Goal: Information Seeking & Learning: Check status

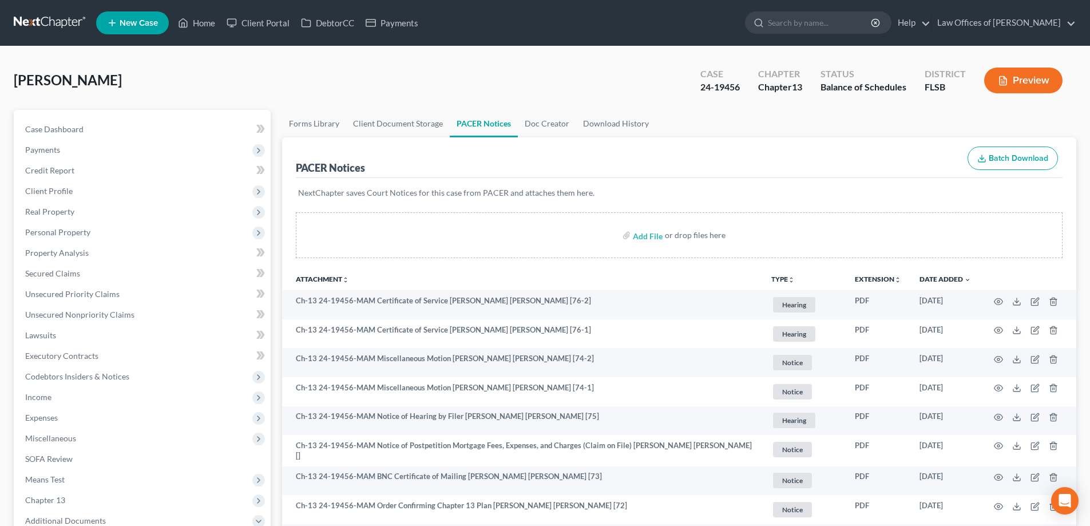
click at [54, 16] on link at bounding box center [50, 23] width 73 height 21
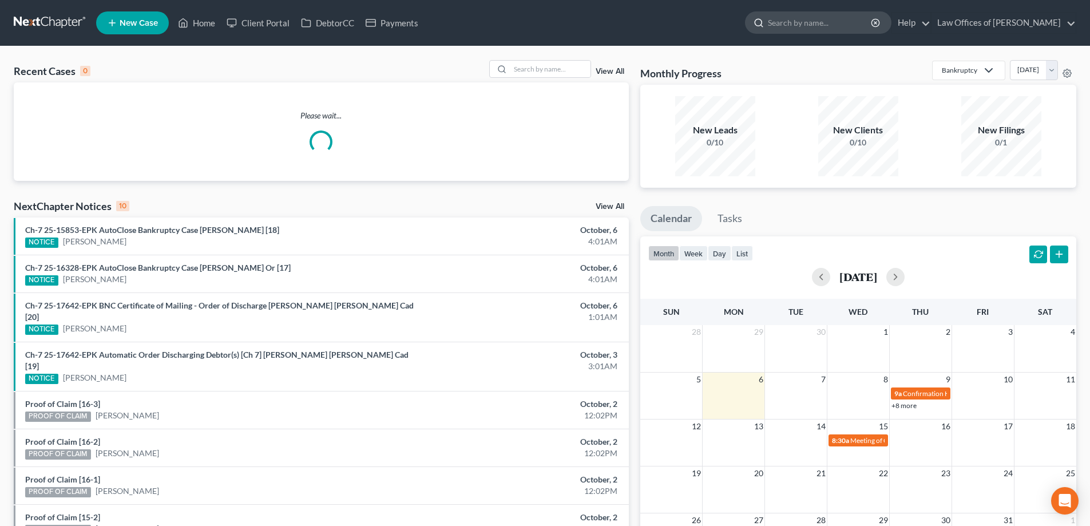
click at [825, 20] on input "search" at bounding box center [820, 22] width 105 height 21
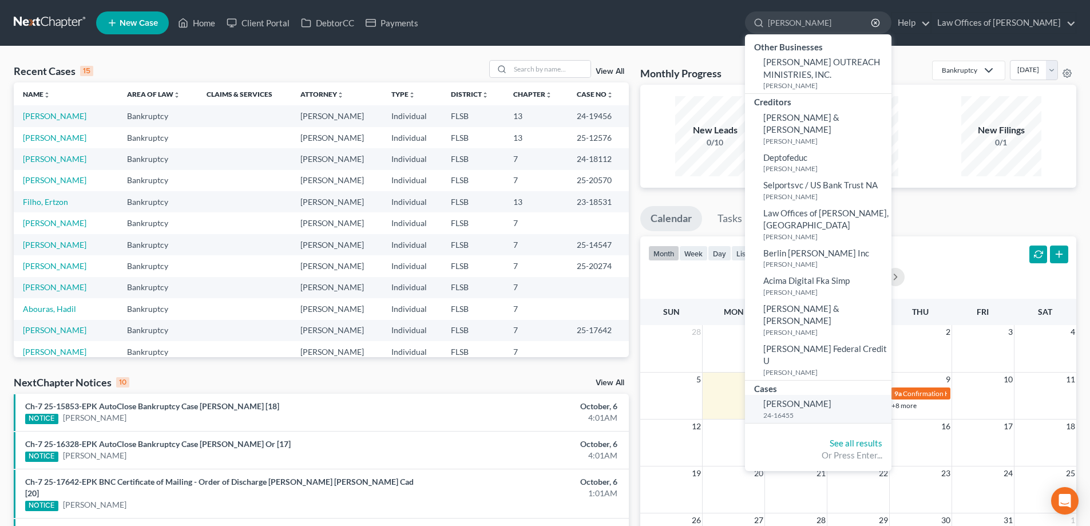
type input "nelson"
click at [811, 410] on small "24-16455" at bounding box center [825, 415] width 125 height 10
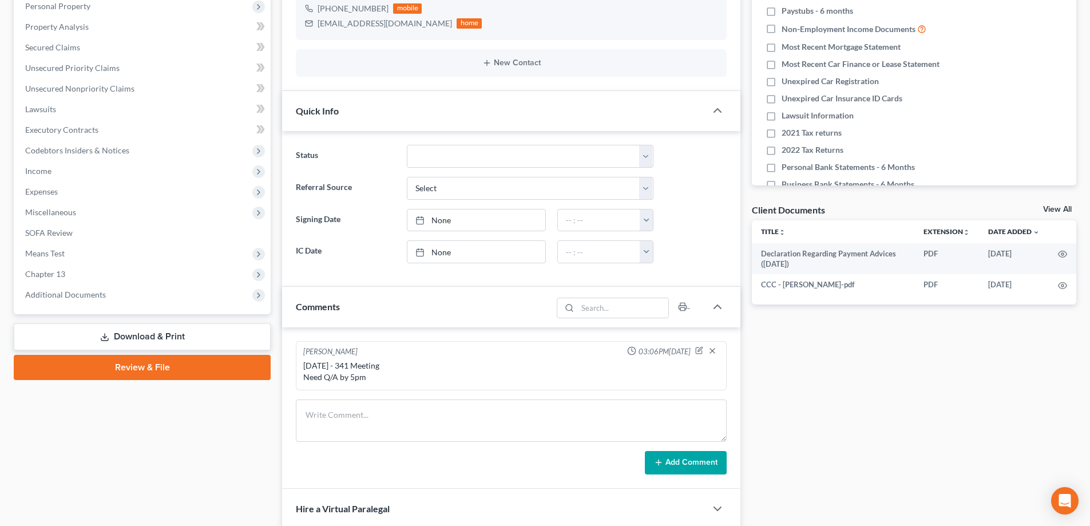
scroll to position [229, 0]
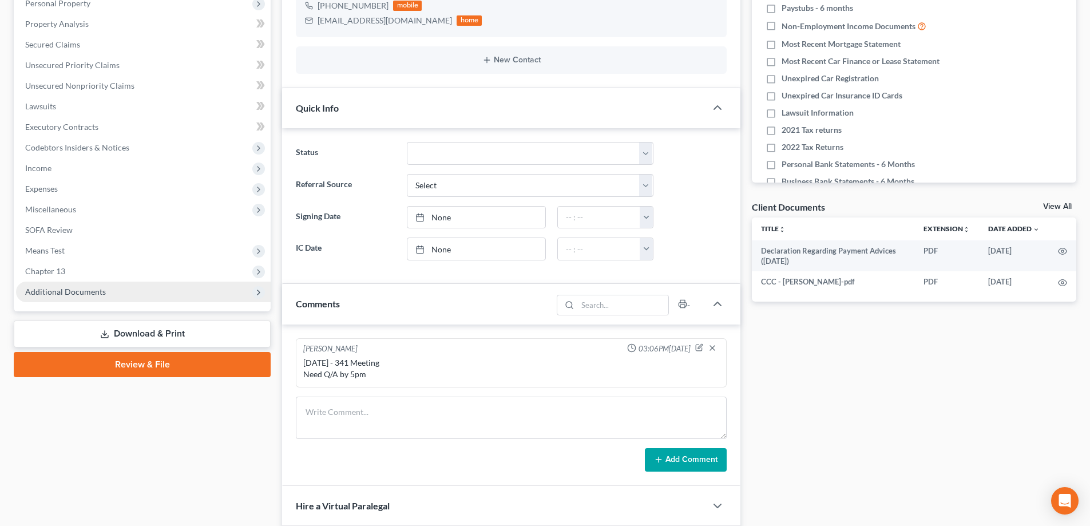
click at [74, 294] on span "Additional Documents" at bounding box center [65, 292] width 81 height 10
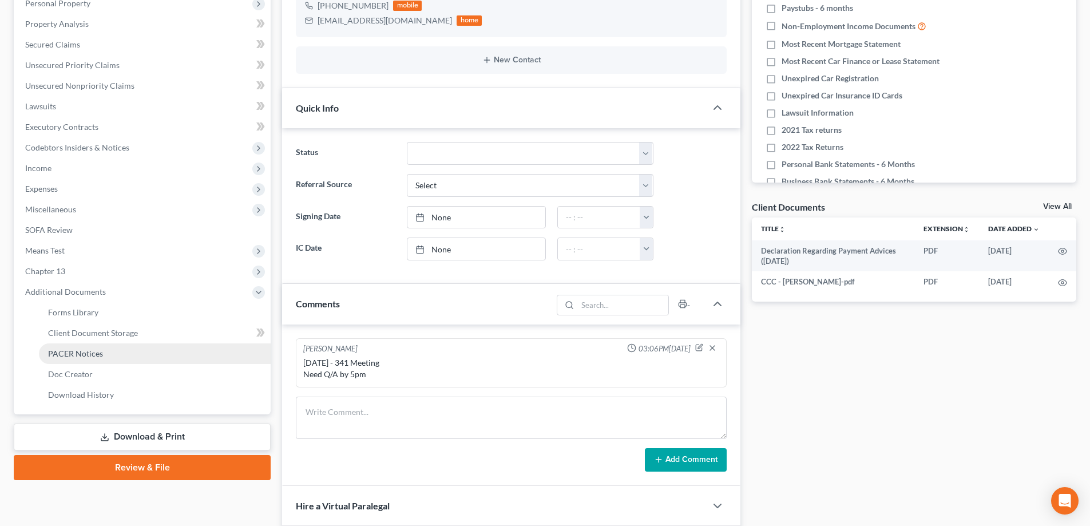
click at [67, 354] on span "PACER Notices" at bounding box center [75, 354] width 55 height 10
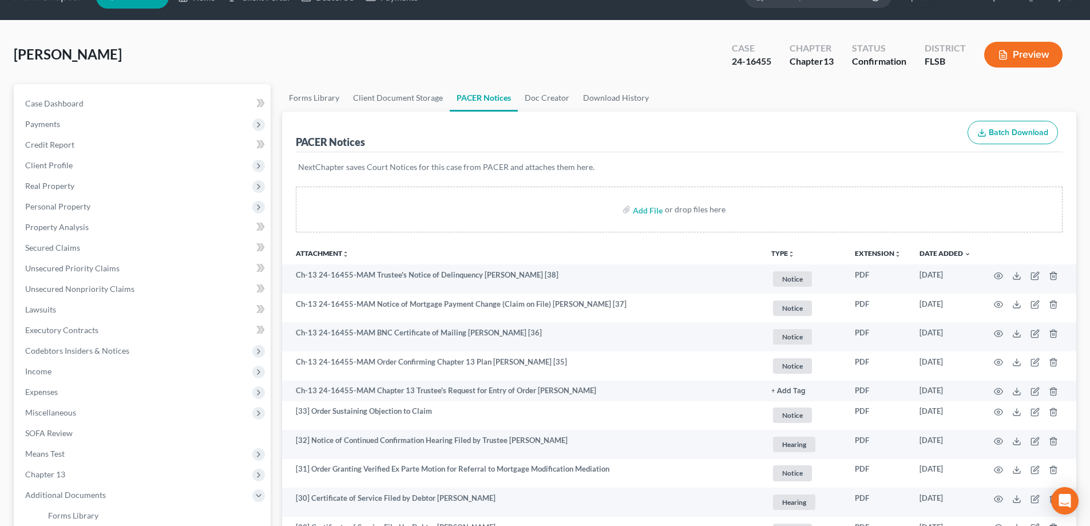
scroll to position [57, 0]
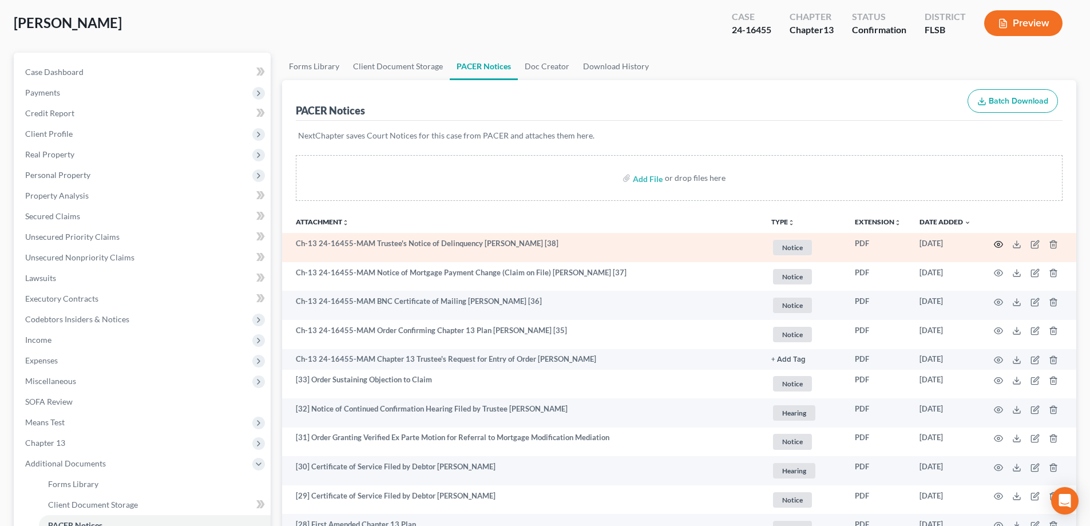
click at [999, 243] on circle "button" at bounding box center [998, 244] width 2 height 2
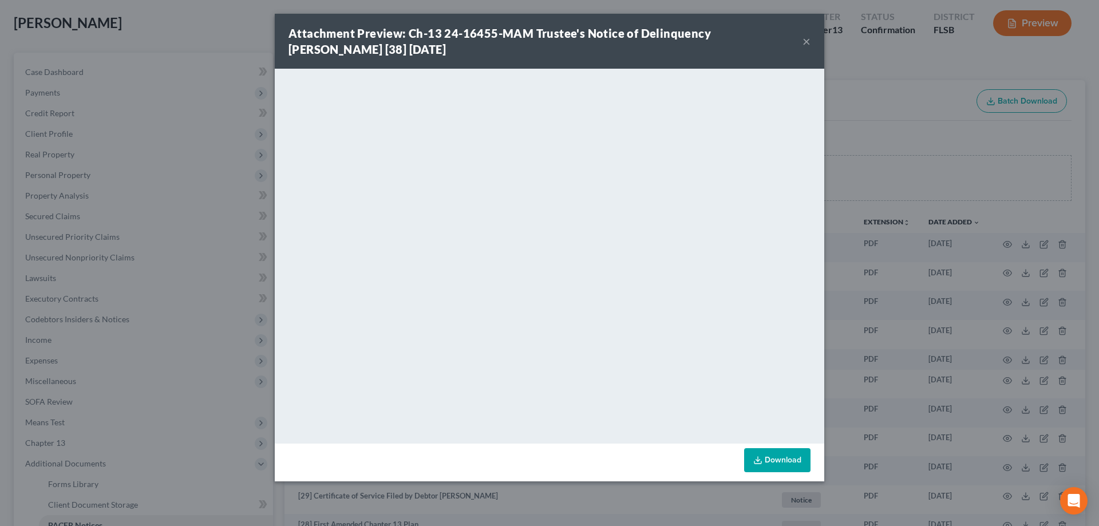
click at [806, 35] on button "×" at bounding box center [806, 41] width 8 height 14
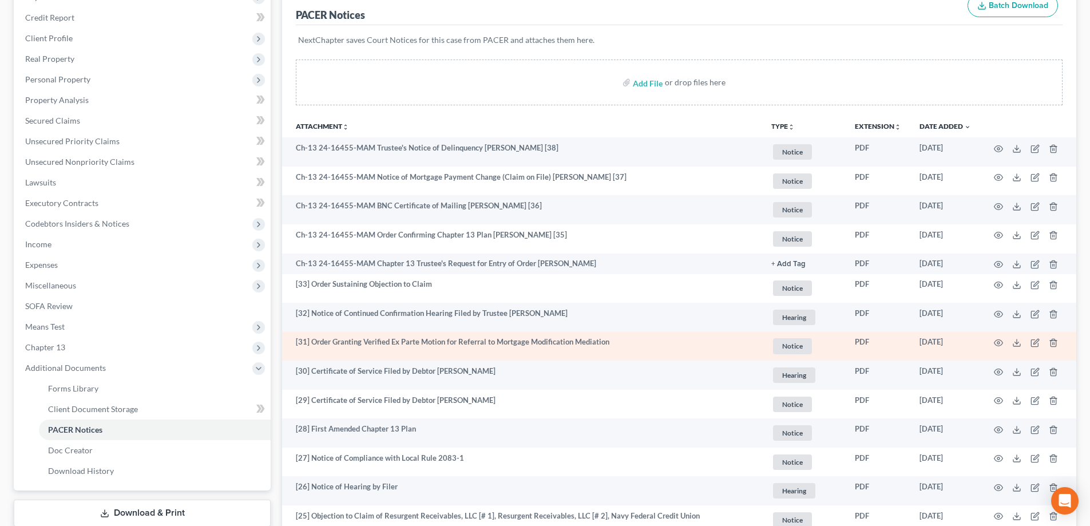
scroll to position [112, 0]
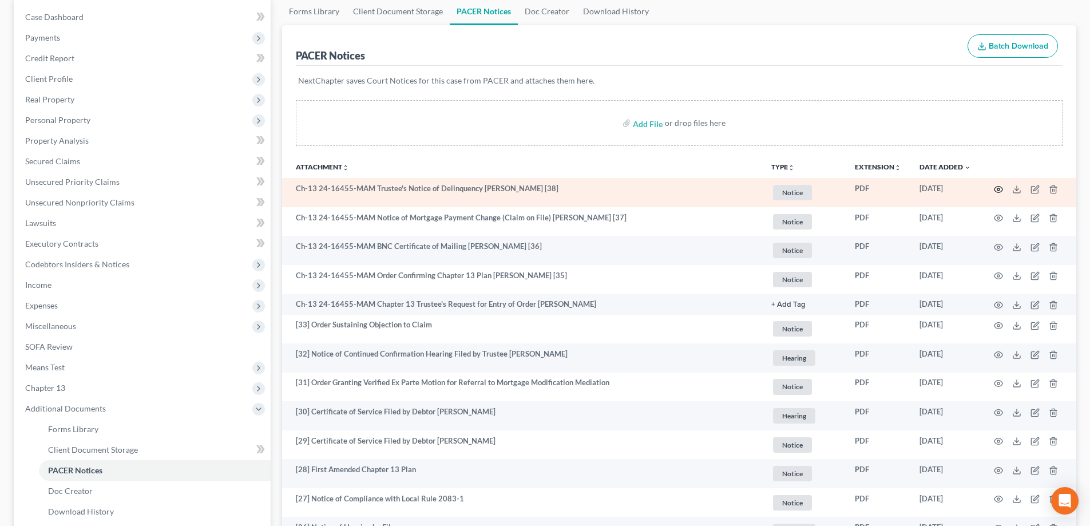
click at [994, 186] on icon "button" at bounding box center [998, 189] width 9 height 9
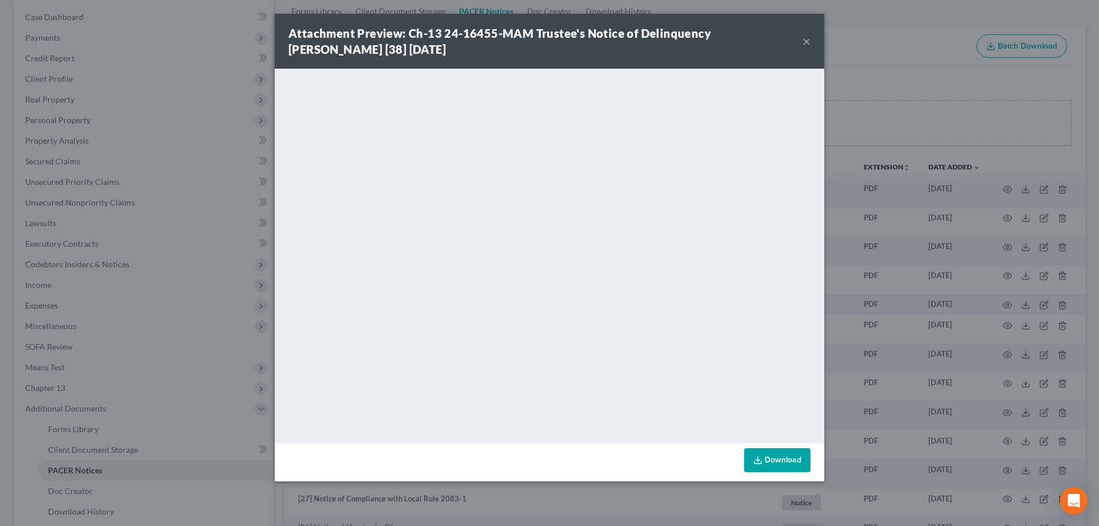
click at [804, 43] on button "×" at bounding box center [806, 41] width 8 height 14
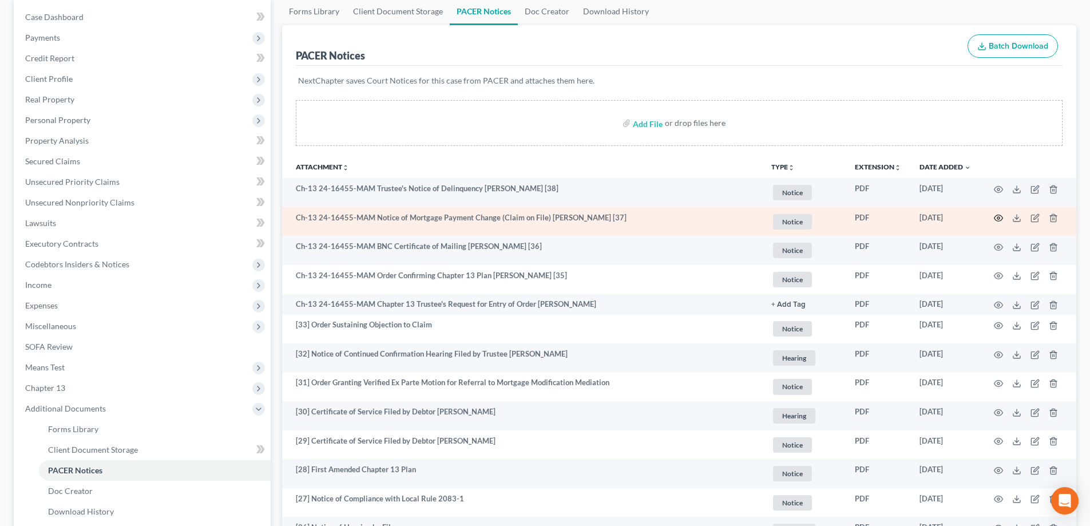
click at [999, 216] on icon "button" at bounding box center [998, 217] width 9 height 9
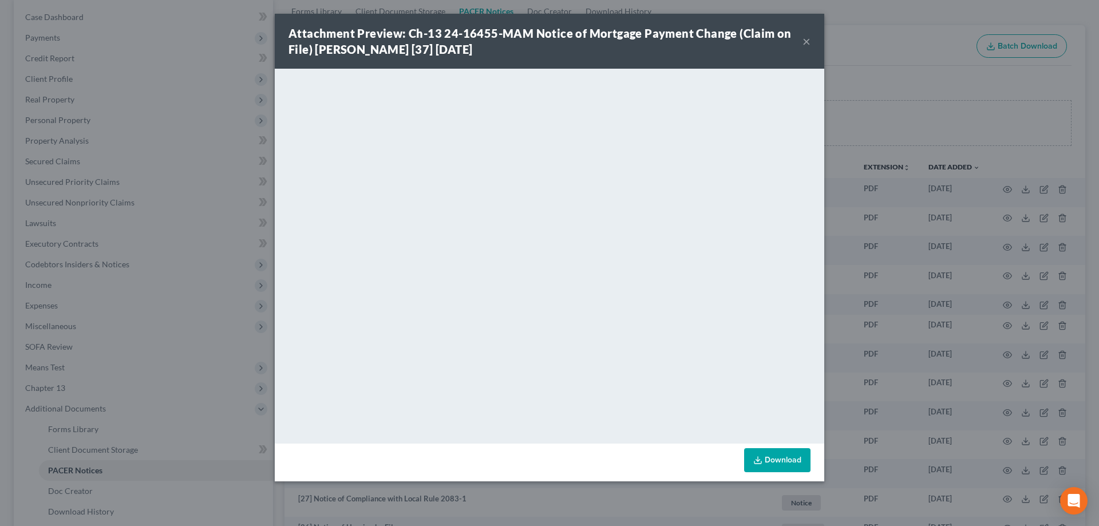
click at [808, 40] on button "×" at bounding box center [806, 41] width 8 height 14
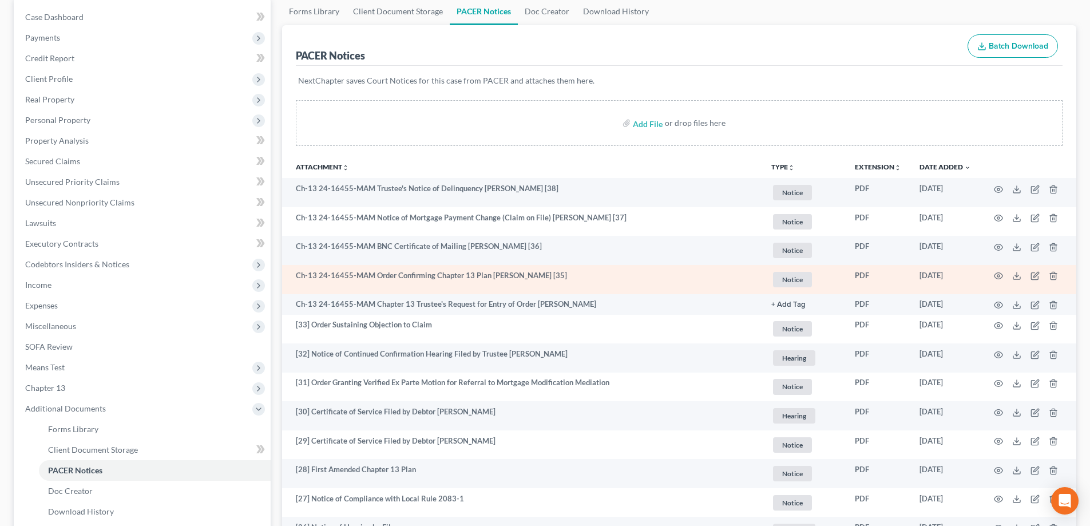
click at [618, 281] on td "Ch-13 24-16455-MAM Order Confirming Chapter 13 Plan Teresa Ann Nelson [35]" at bounding box center [522, 279] width 480 height 29
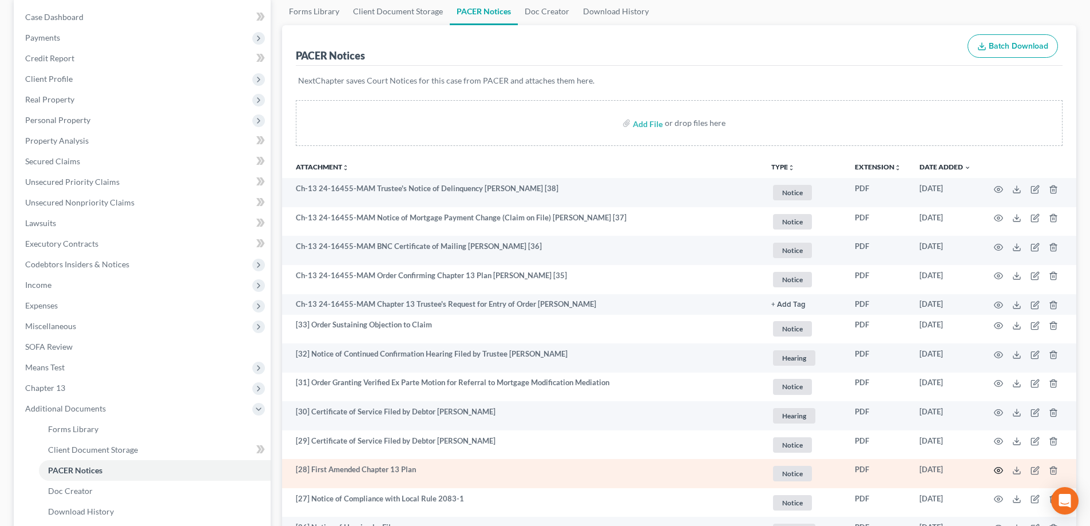
click at [1000, 472] on icon "button" at bounding box center [998, 470] width 9 height 9
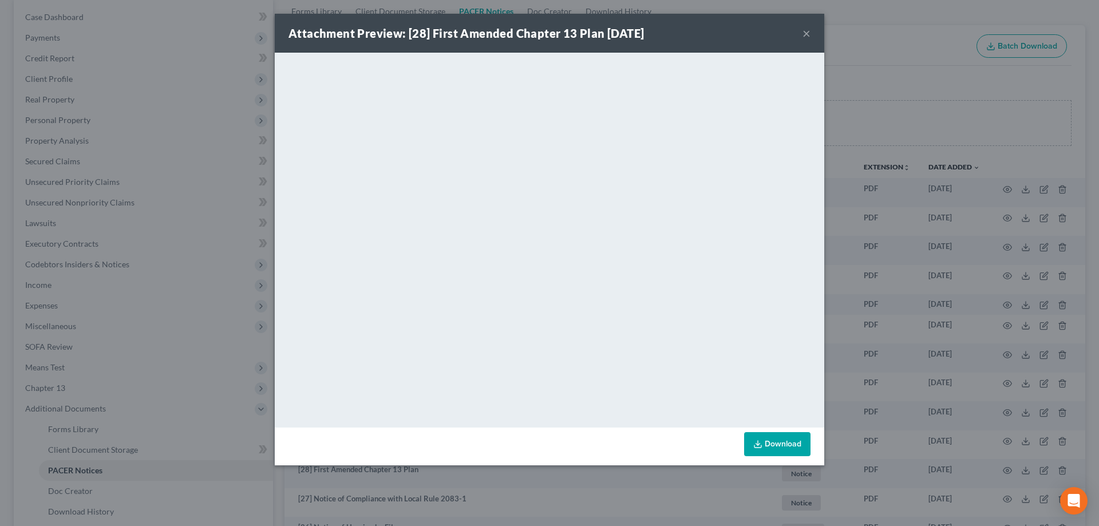
click at [853, 122] on div "Attachment Preview: [28] First Amended Chapter 13 Plan 10/23/2024 × <object ng-…" at bounding box center [549, 263] width 1099 height 526
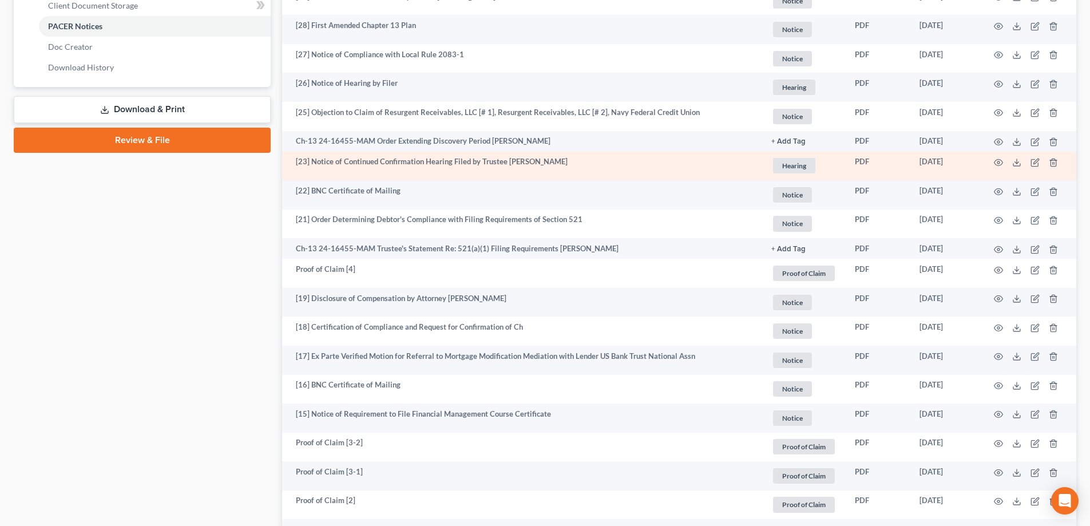
scroll to position [169, 0]
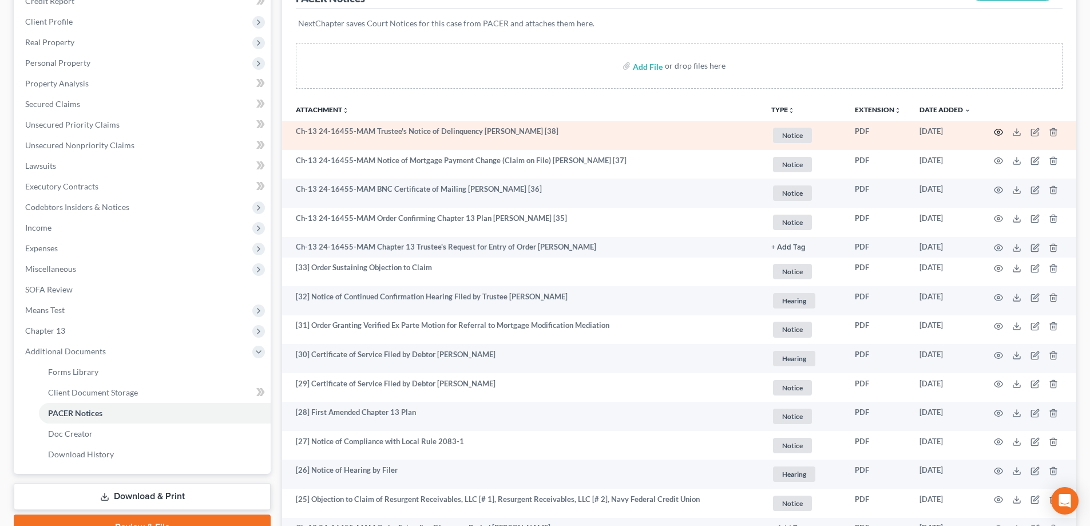
click at [999, 132] on icon "button" at bounding box center [998, 132] width 9 height 9
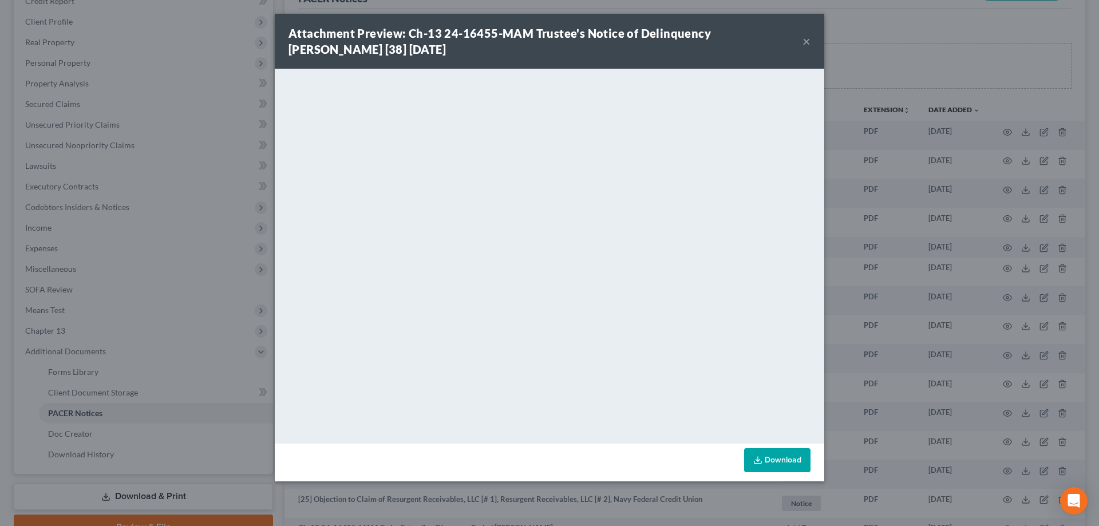
click at [809, 41] on button "×" at bounding box center [806, 41] width 8 height 14
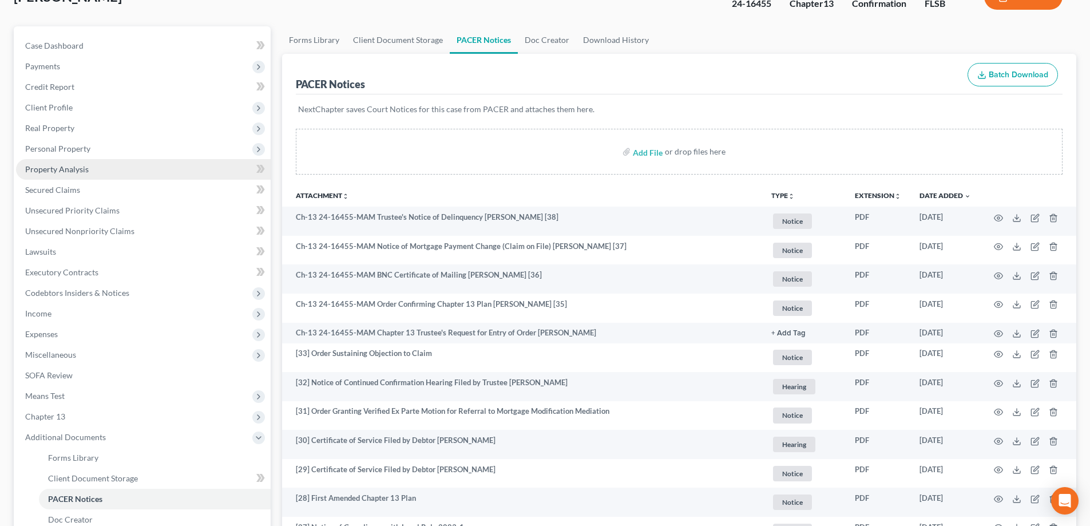
scroll to position [0, 0]
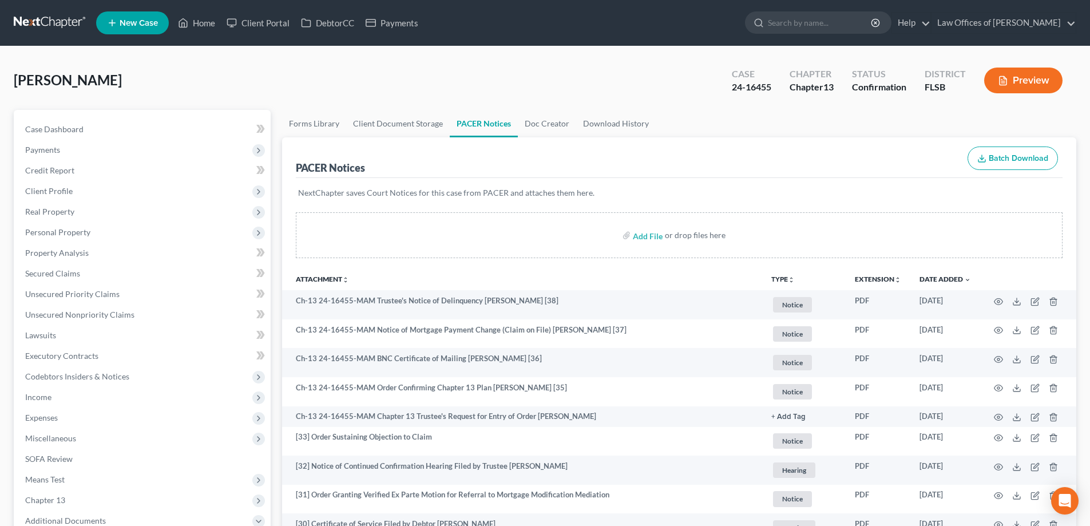
click at [41, 19] on link at bounding box center [50, 23] width 73 height 21
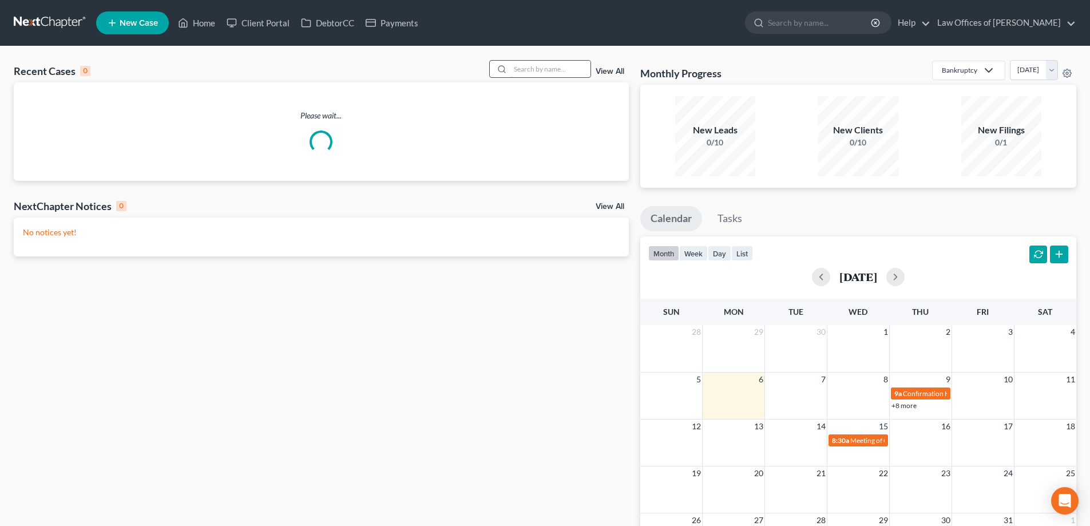
click at [545, 66] on input "search" at bounding box center [550, 69] width 80 height 17
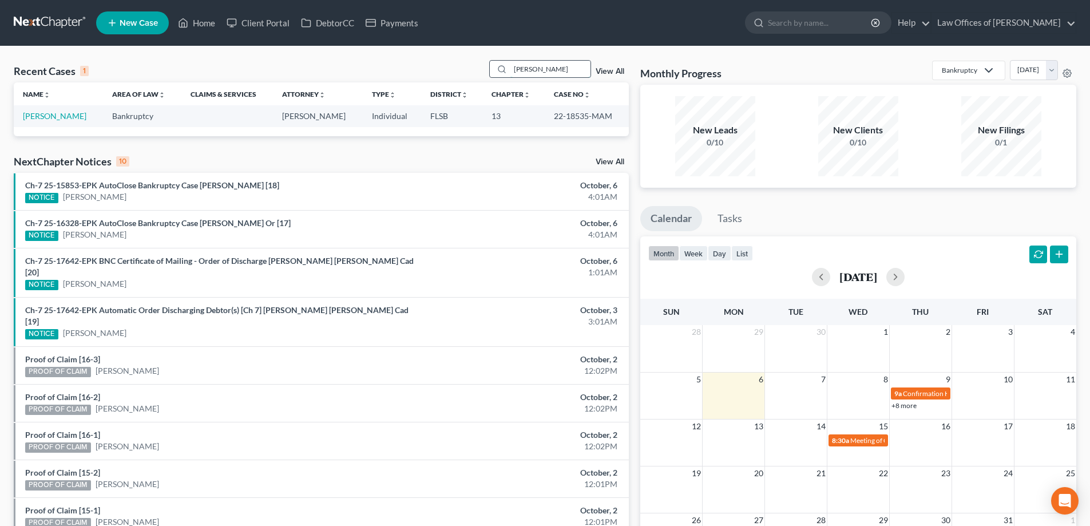
type input "[PERSON_NAME]"
click at [57, 114] on link "[PERSON_NAME]" at bounding box center [55, 116] width 64 height 10
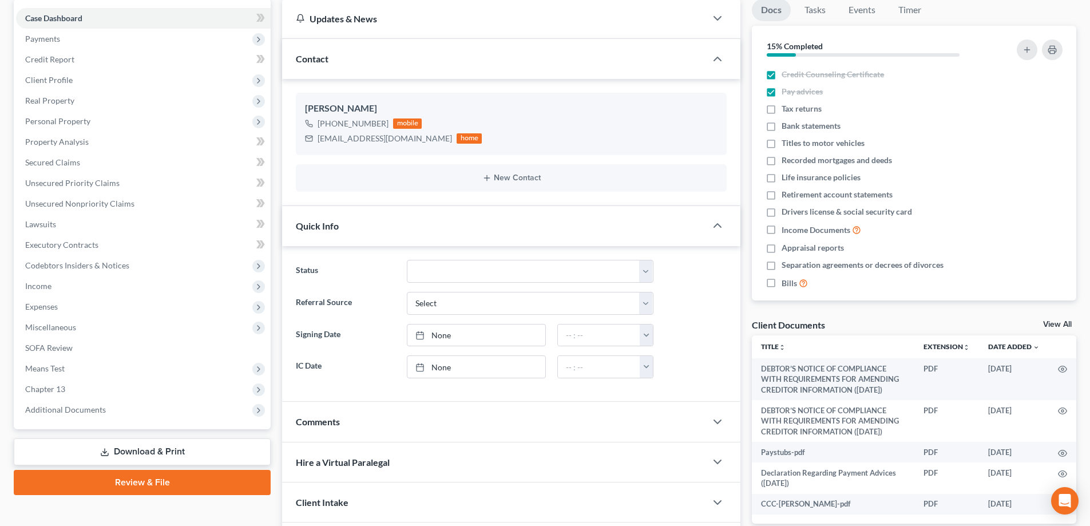
scroll to position [172, 0]
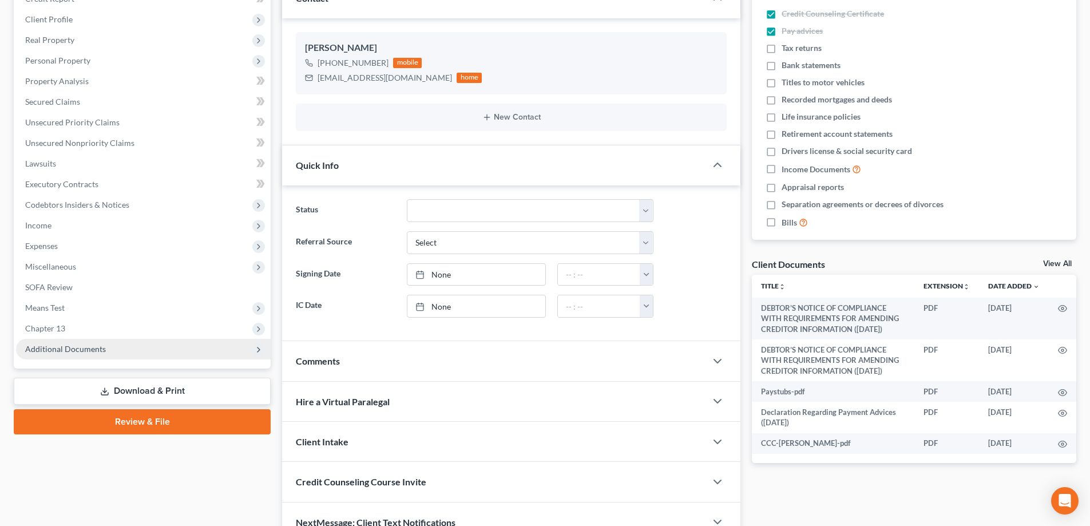
click at [57, 345] on span "Additional Documents" at bounding box center [65, 349] width 81 height 10
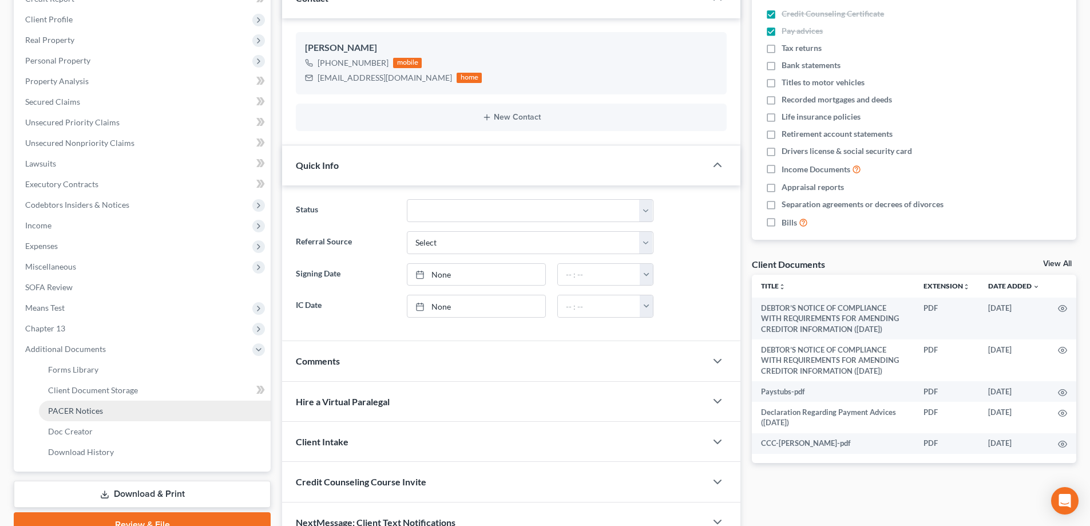
click at [77, 410] on span "PACER Notices" at bounding box center [75, 411] width 55 height 10
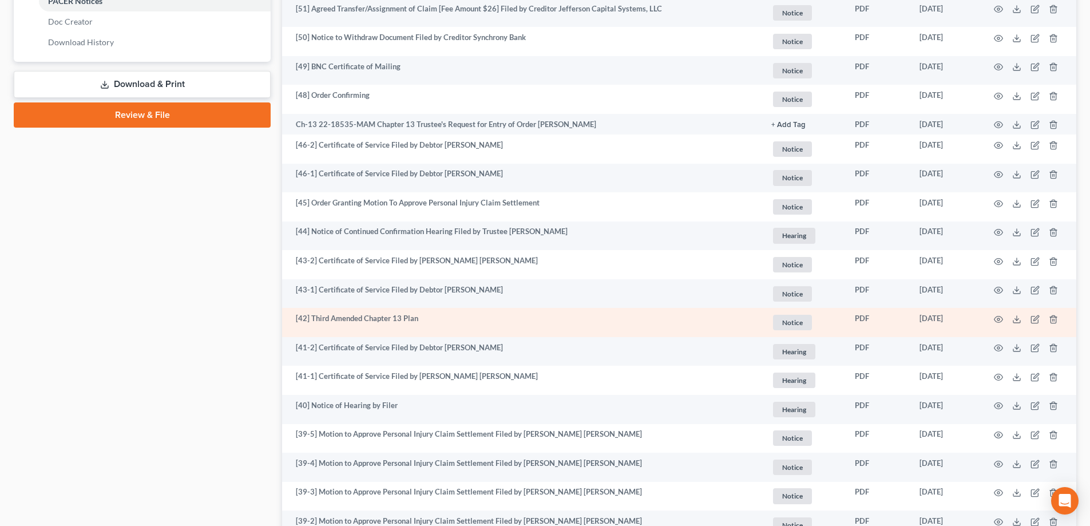
scroll to position [580, 0]
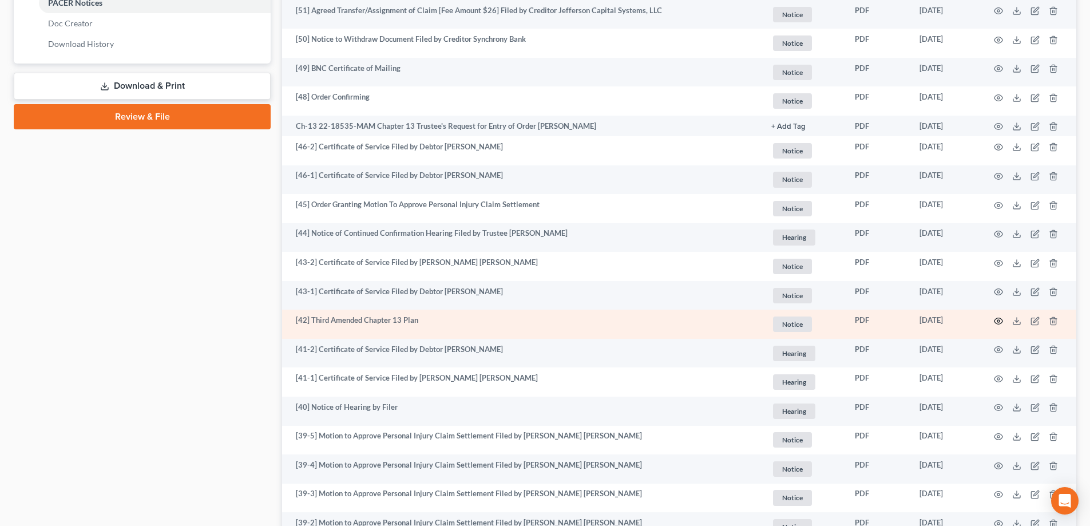
click at [996, 319] on icon "button" at bounding box center [999, 321] width 9 height 6
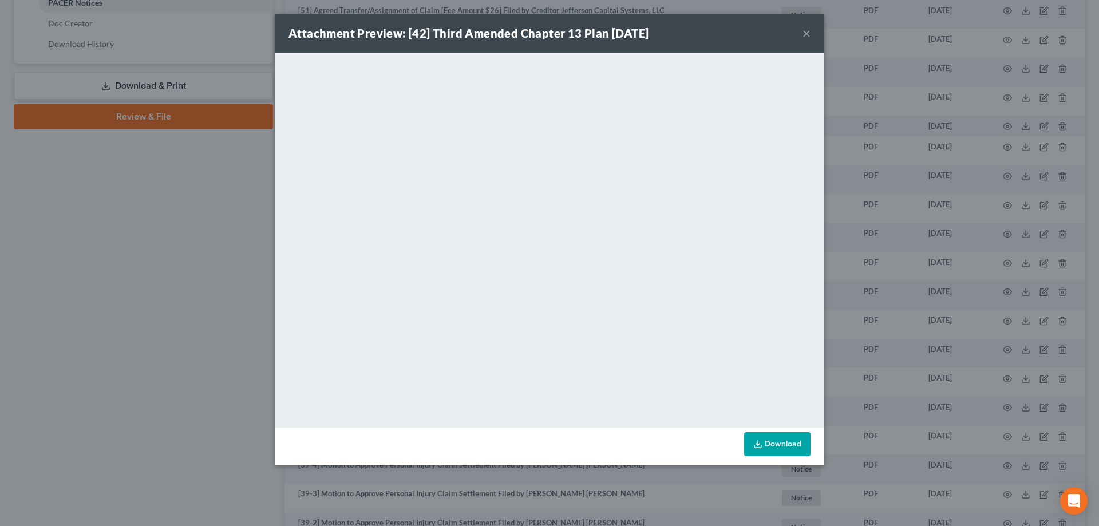
click at [180, 246] on div "Attachment Preview: [42] Third Amended Chapter 13 Plan [DATE] × <object ng-attr…" at bounding box center [549, 263] width 1099 height 526
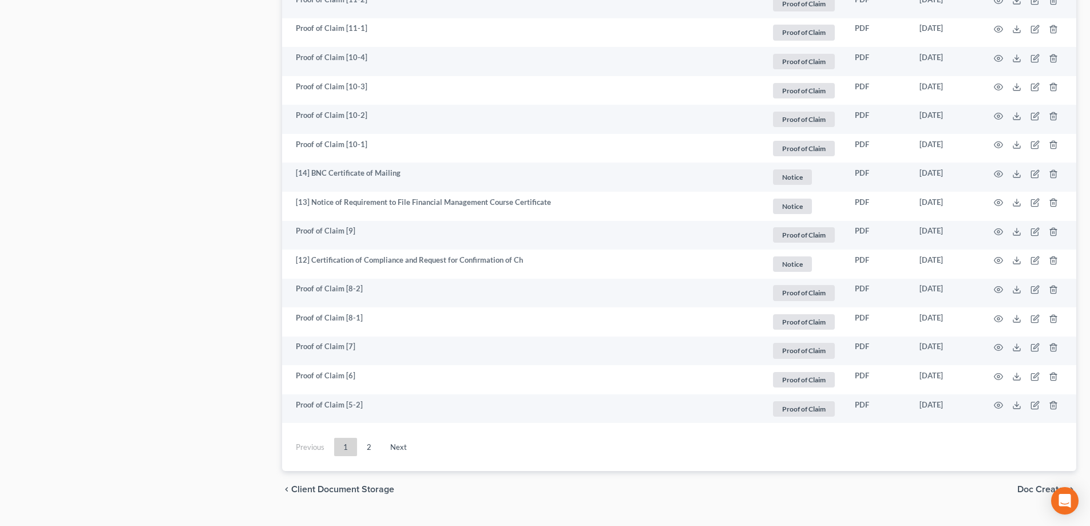
scroll to position [2054, 0]
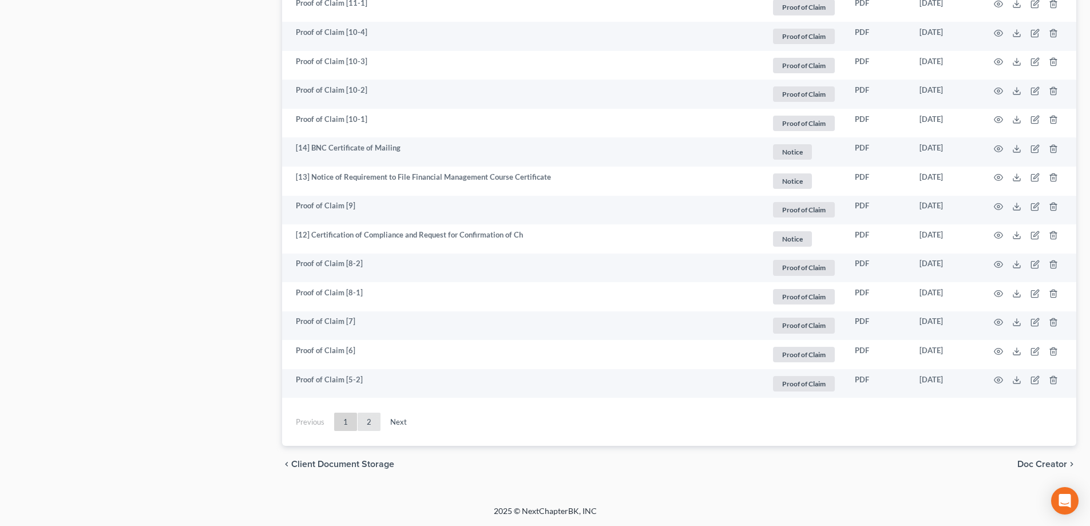
click at [367, 421] on link "2" at bounding box center [369, 422] width 23 height 18
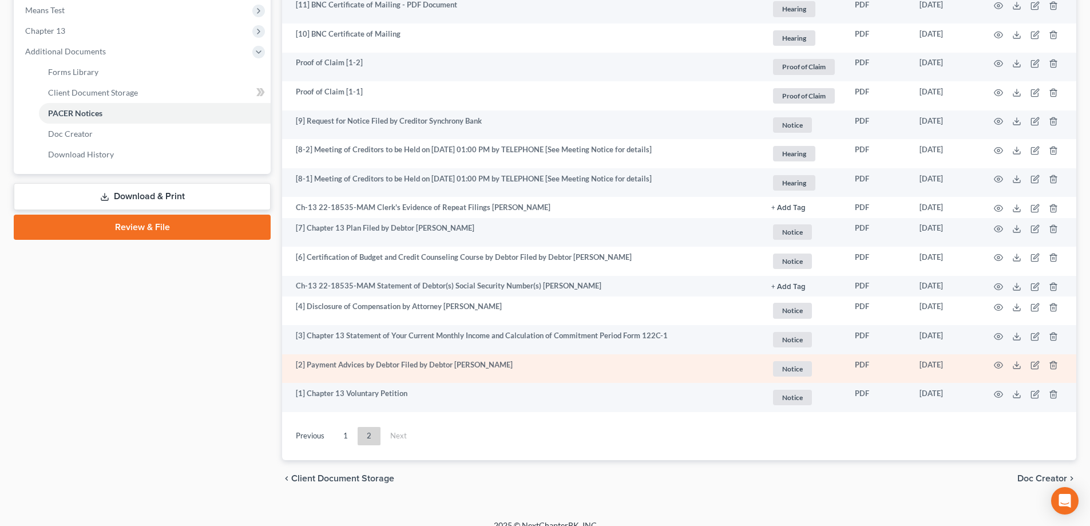
scroll to position [484, 0]
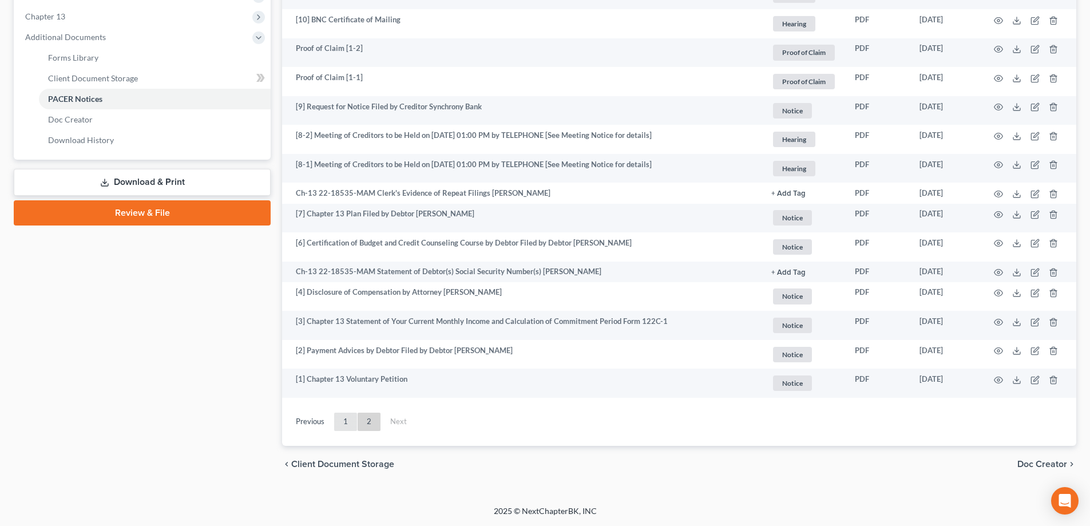
click at [346, 422] on link "1" at bounding box center [345, 422] width 23 height 18
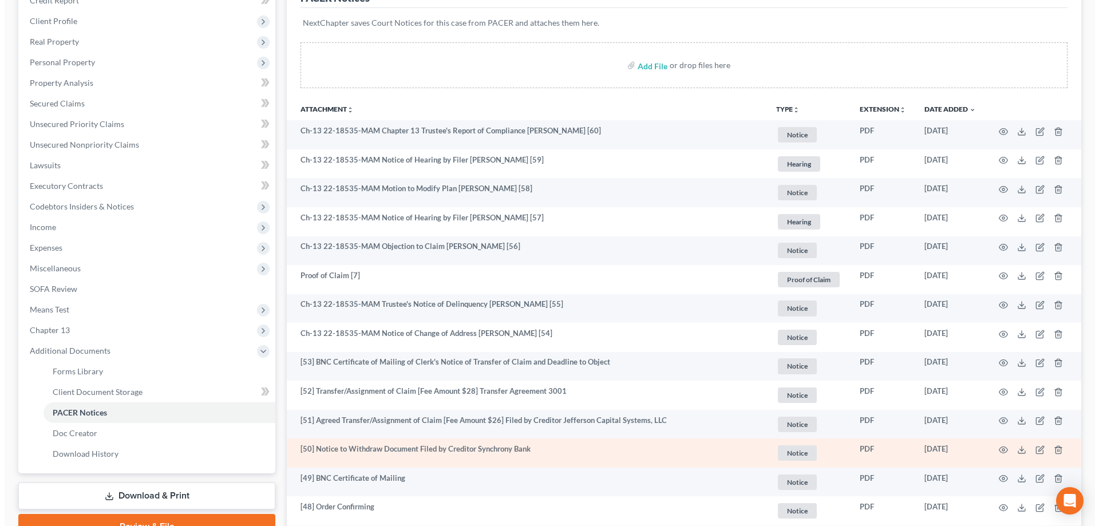
scroll to position [172, 0]
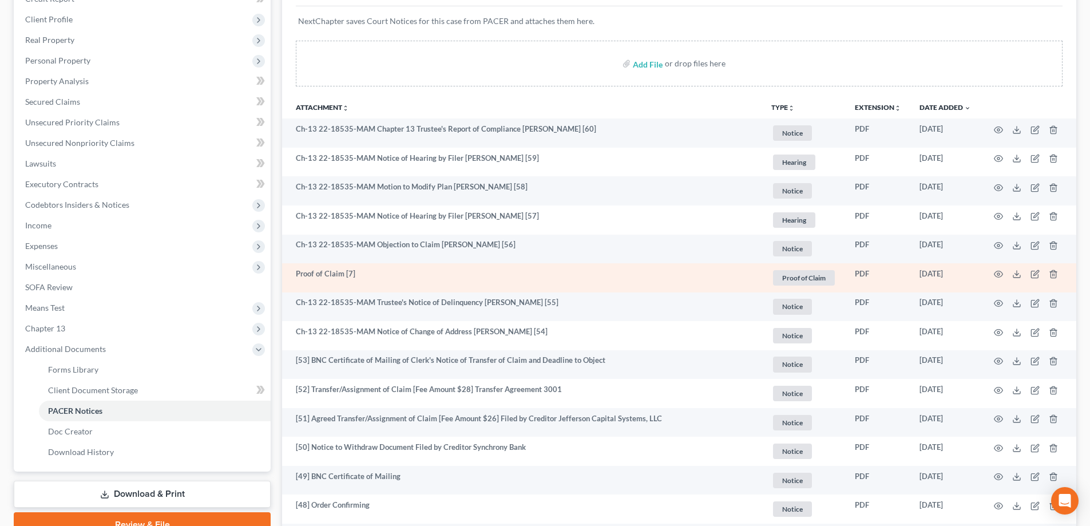
click at [998, 269] on td at bounding box center [1028, 277] width 96 height 29
click at [998, 274] on circle "button" at bounding box center [998, 274] width 2 height 2
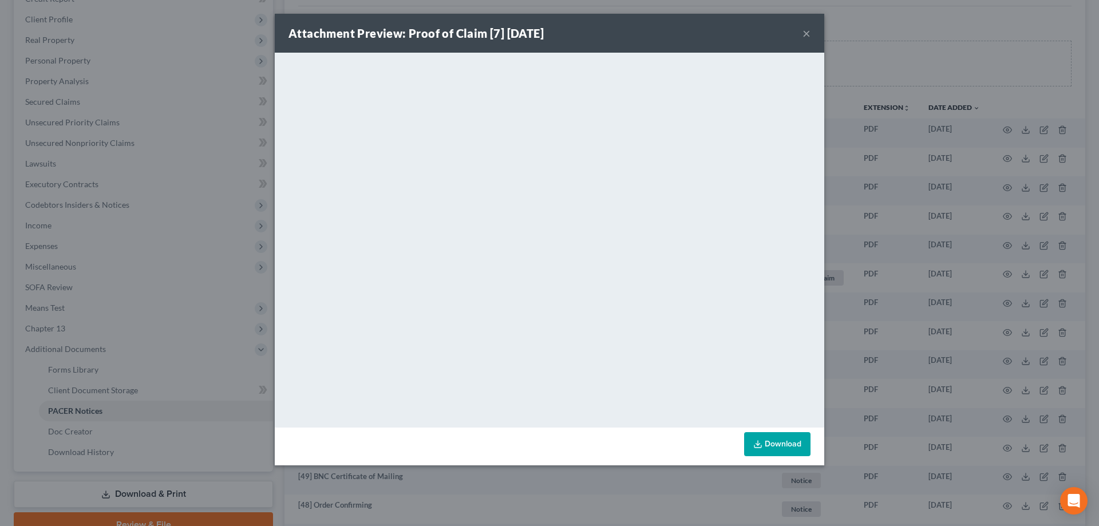
click at [886, 58] on div "Attachment Preview: Proof of Claim [7] [DATE] × <object ng-attr-data='[URL][DOM…" at bounding box center [549, 263] width 1099 height 526
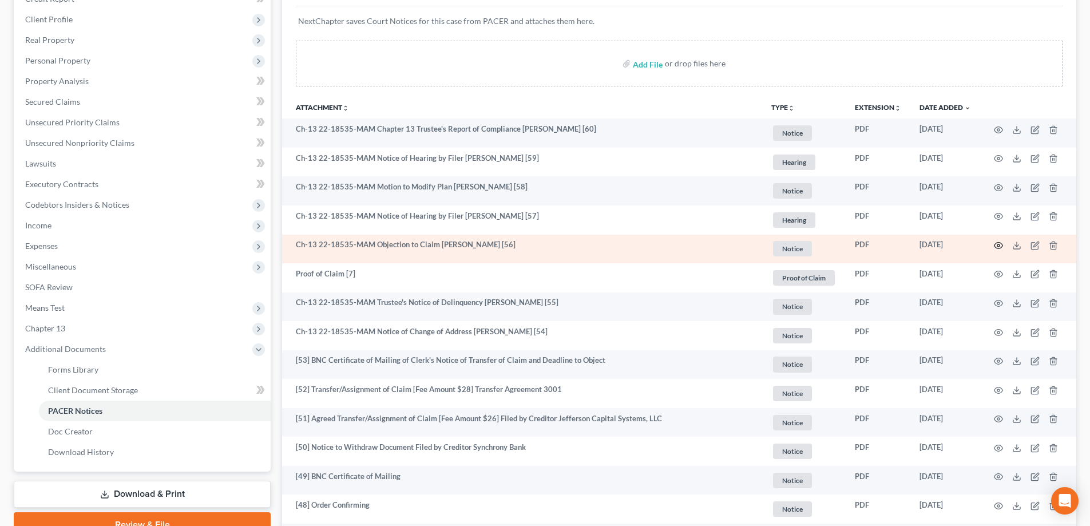
click at [999, 248] on icon "button" at bounding box center [998, 245] width 9 height 9
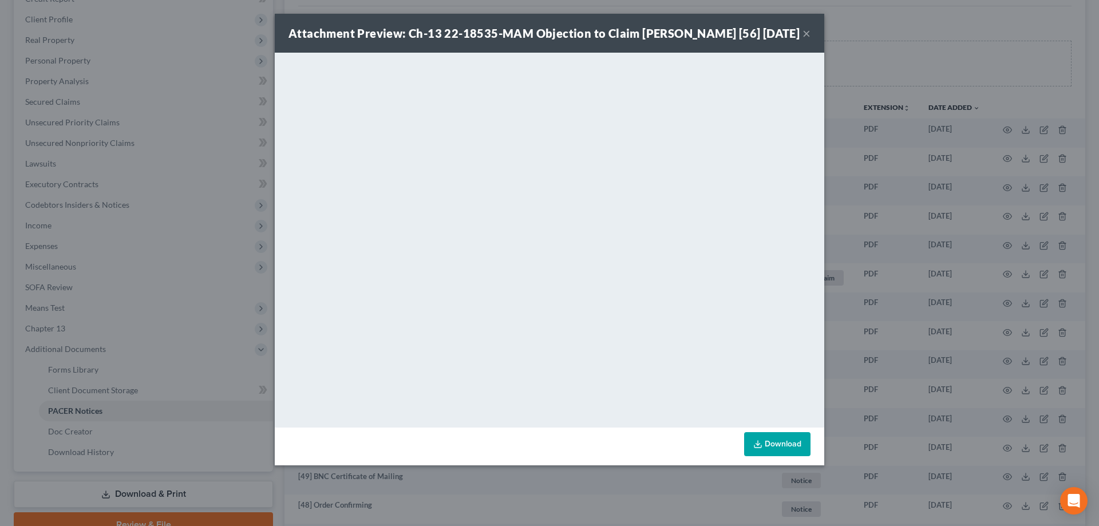
click at [206, 232] on div "Attachment Preview: Ch-13 22-18535-MAM Objection to Claim [PERSON_NAME] [56] [D…" at bounding box center [549, 263] width 1099 height 526
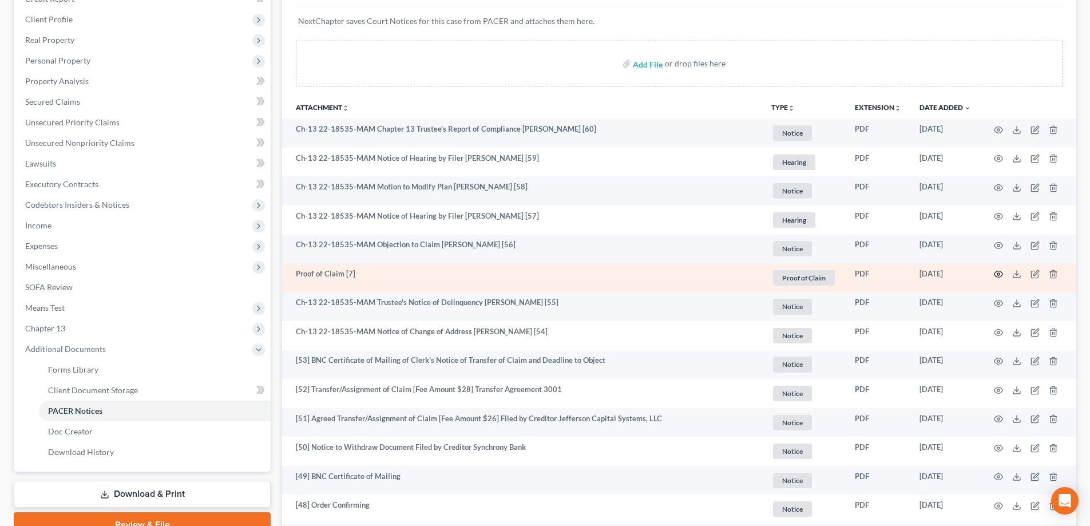
click at [1002, 272] on icon "button" at bounding box center [998, 274] width 9 height 9
